Goal: Complete application form

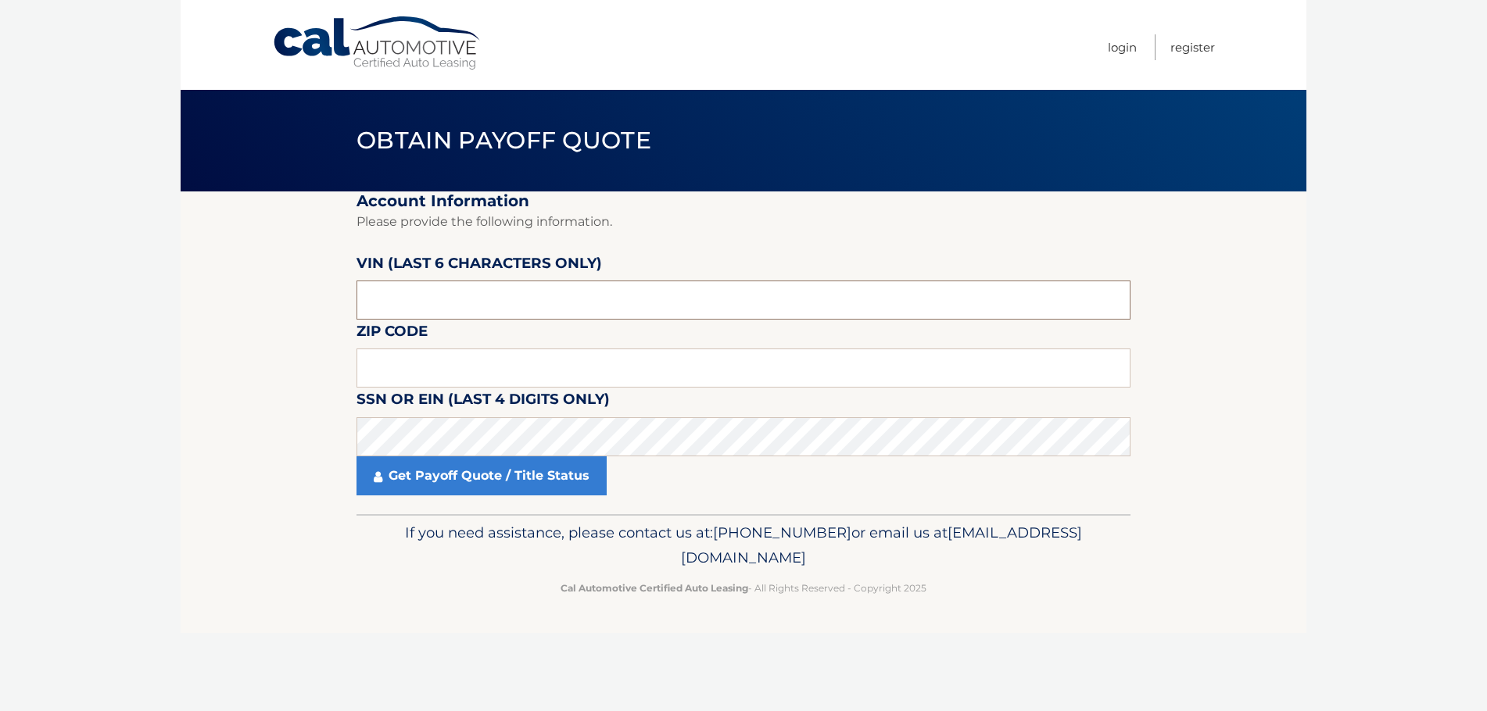
click at [488, 302] on input "text" at bounding box center [743, 300] width 774 height 39
type input "725813"
drag, startPoint x: 395, startPoint y: 367, endPoint x: 397, endPoint y: 377, distance: 9.5
type input "10970"
click button "For Originating Dealer" at bounding box center [0, 0] width 0 height 0
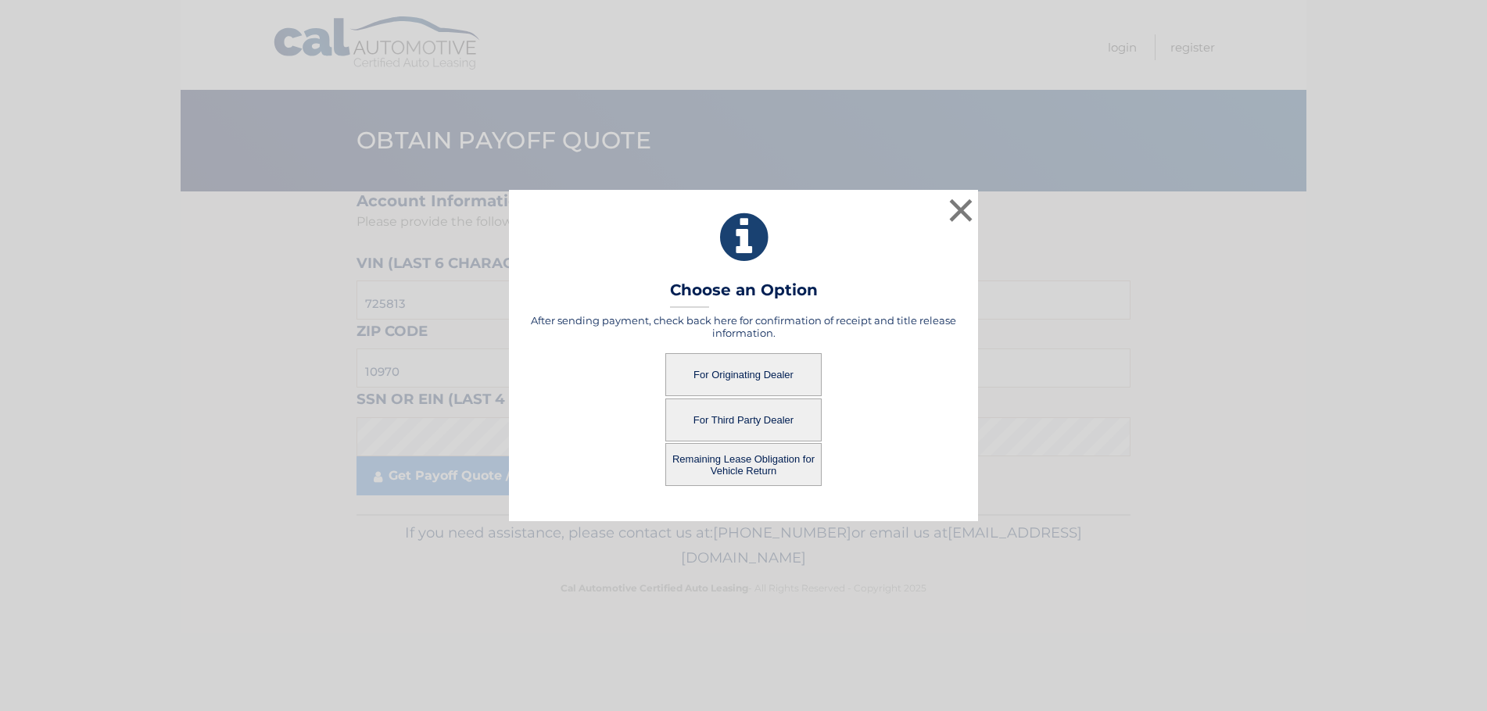
click at [768, 374] on button "For Originating Dealer" at bounding box center [743, 374] width 156 height 43
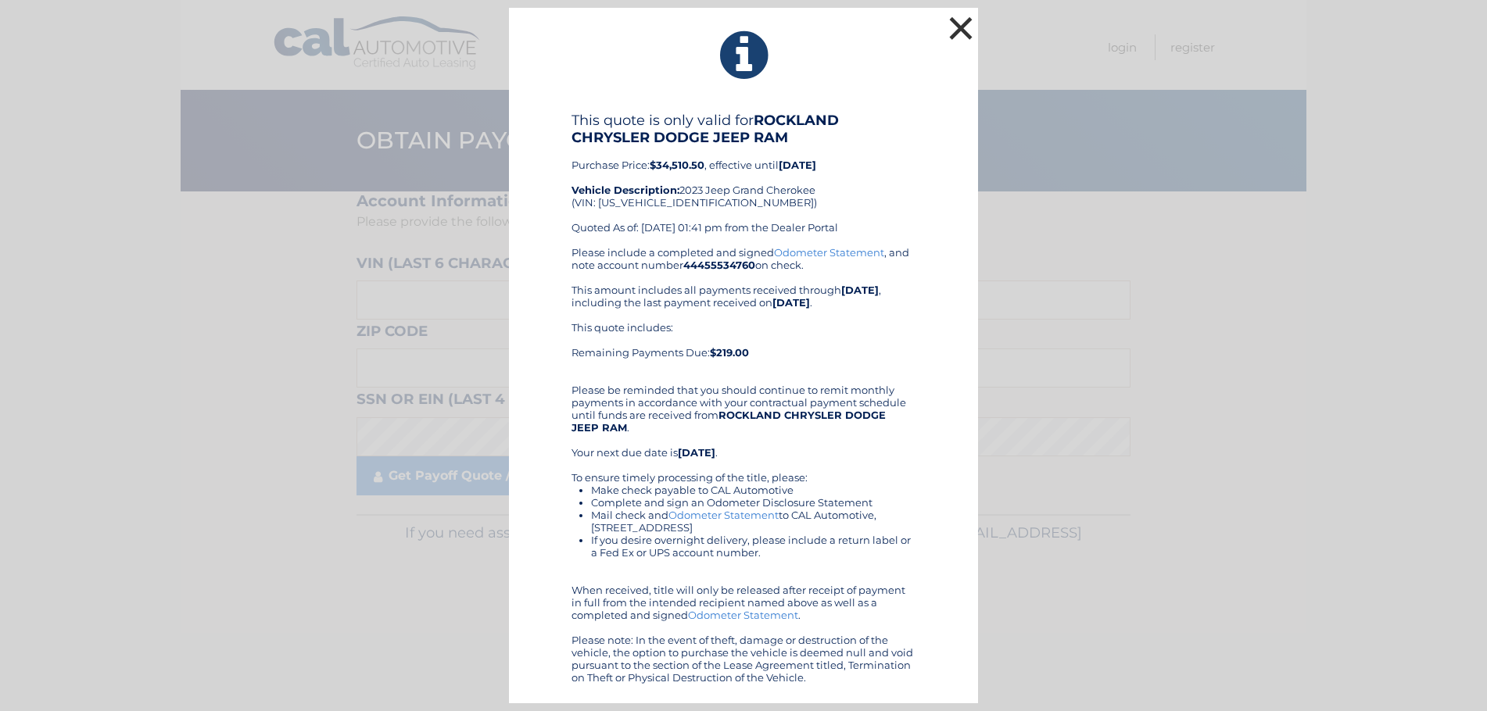
click at [965, 20] on button "×" at bounding box center [960, 28] width 31 height 31
